Goal: Information Seeking & Learning: Find specific page/section

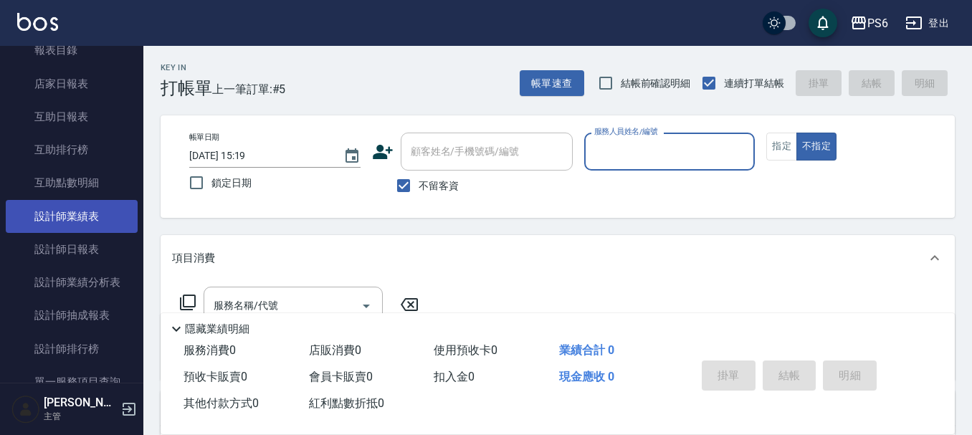
scroll to position [287, 0]
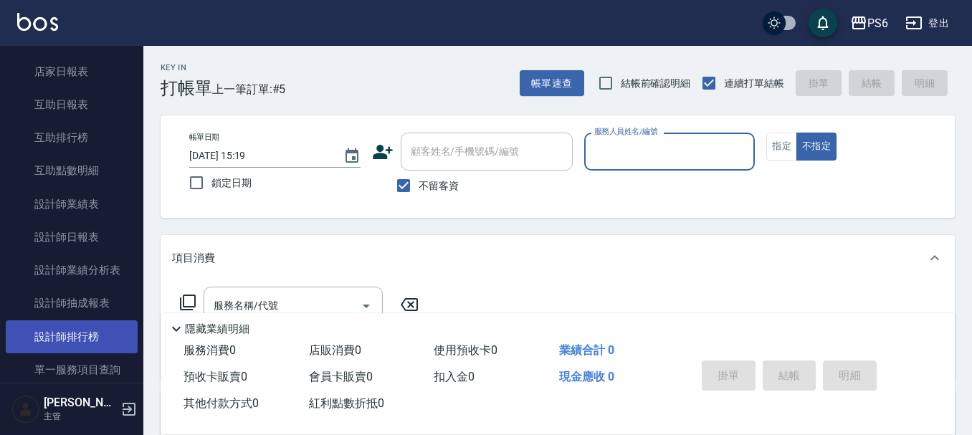
click at [72, 336] on link "設計師排行榜" at bounding box center [72, 336] width 132 height 33
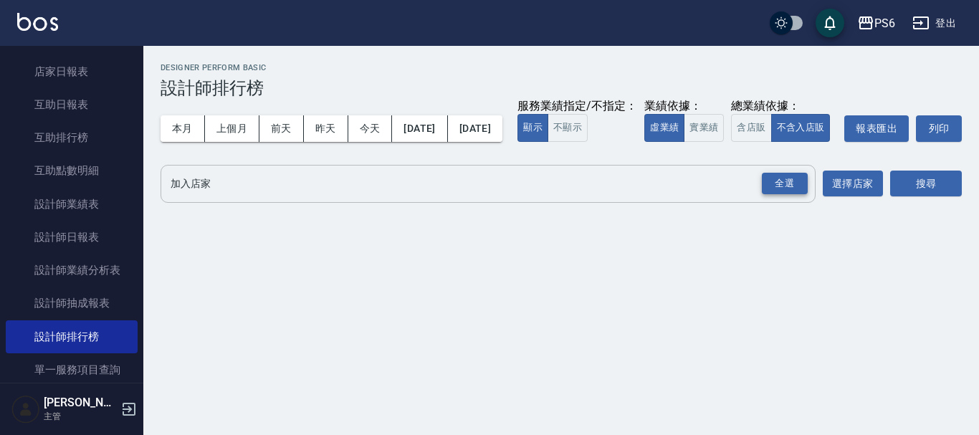
click at [774, 195] on div "全選" at bounding box center [785, 184] width 46 height 22
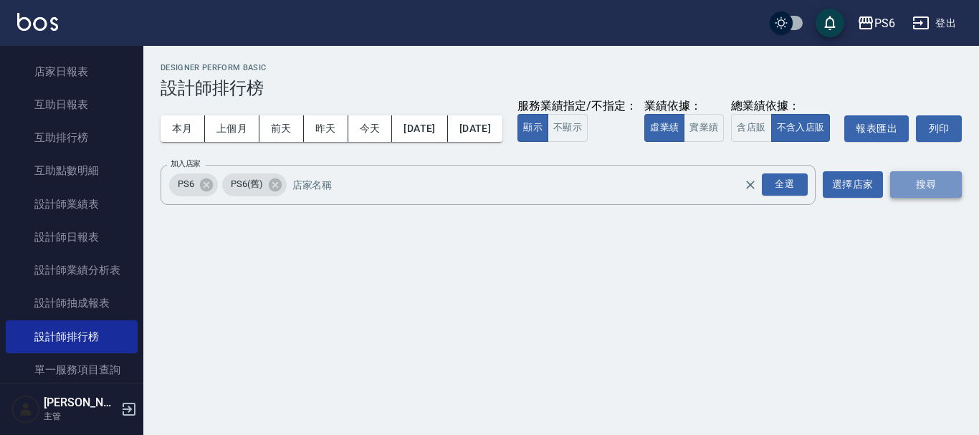
click at [940, 198] on button "搜尋" at bounding box center [926, 184] width 72 height 27
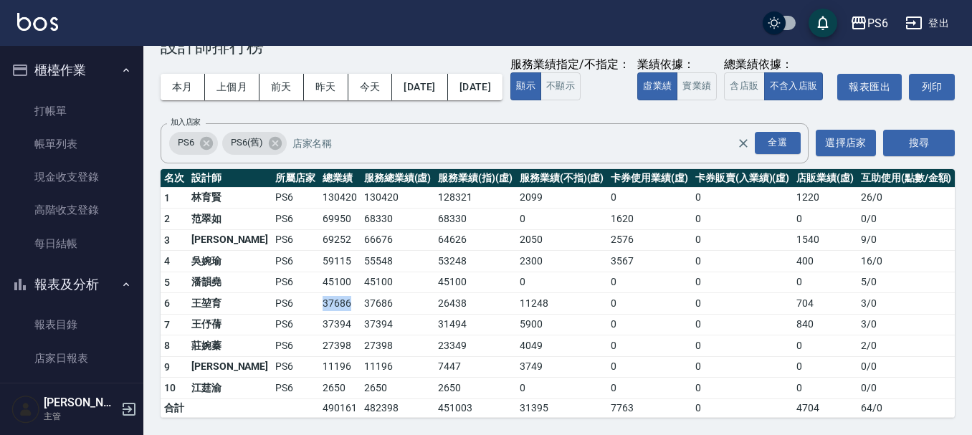
drag, startPoint x: 281, startPoint y: 307, endPoint x: 310, endPoint y: 307, distance: 29.4
click at [319, 307] on td "37686" at bounding box center [340, 304] width 42 height 22
click at [319, 315] on td "37394" at bounding box center [340, 325] width 42 height 22
drag, startPoint x: 275, startPoint y: 333, endPoint x: 311, endPoint y: 330, distance: 36.0
click at [311, 330] on tr "7 [PERSON_NAME]PS6 37394 37394 31494 5900 0 0 840 3 / 0" at bounding box center [558, 325] width 794 height 22
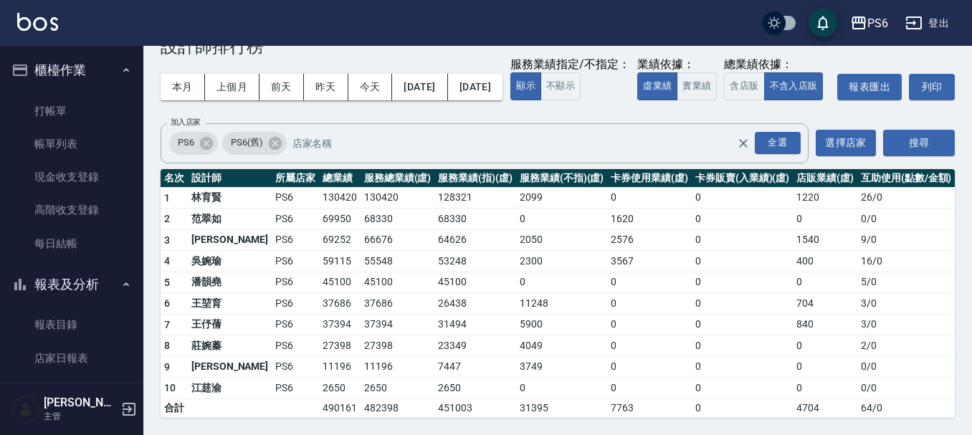
click at [319, 346] on td "27398" at bounding box center [340, 346] width 42 height 22
